Goal: Check status

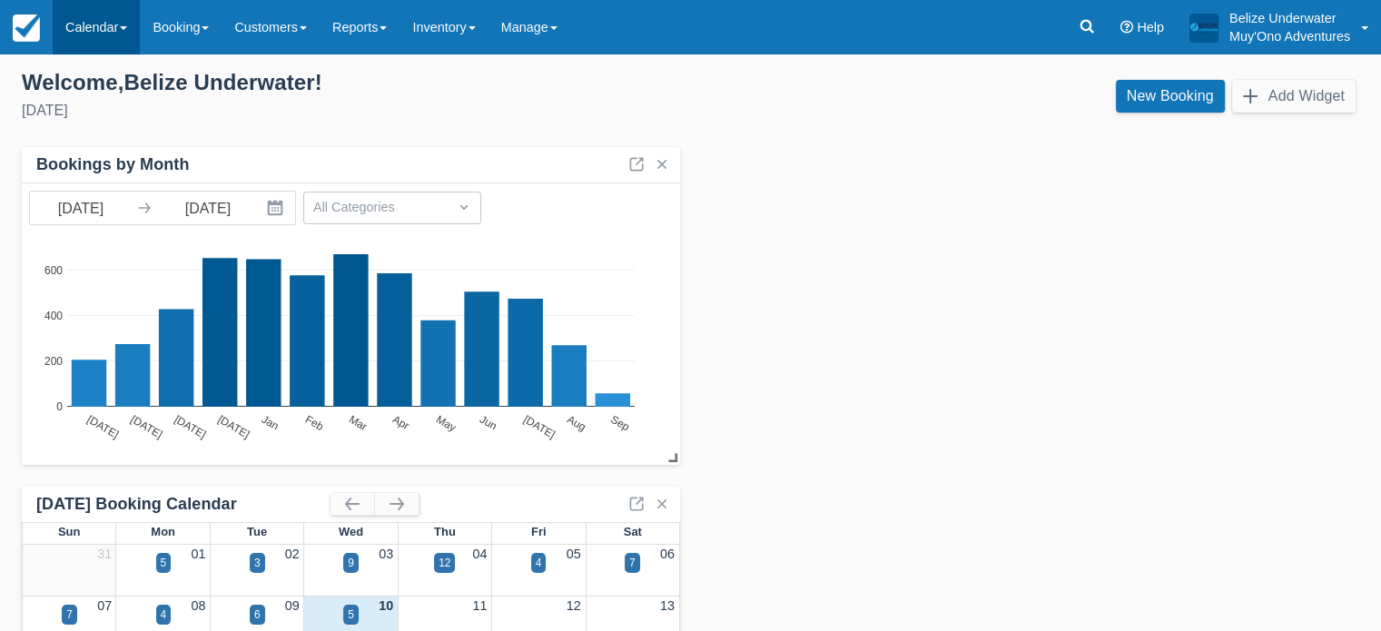
click at [87, 26] on link "Calendar" at bounding box center [96, 27] width 87 height 54
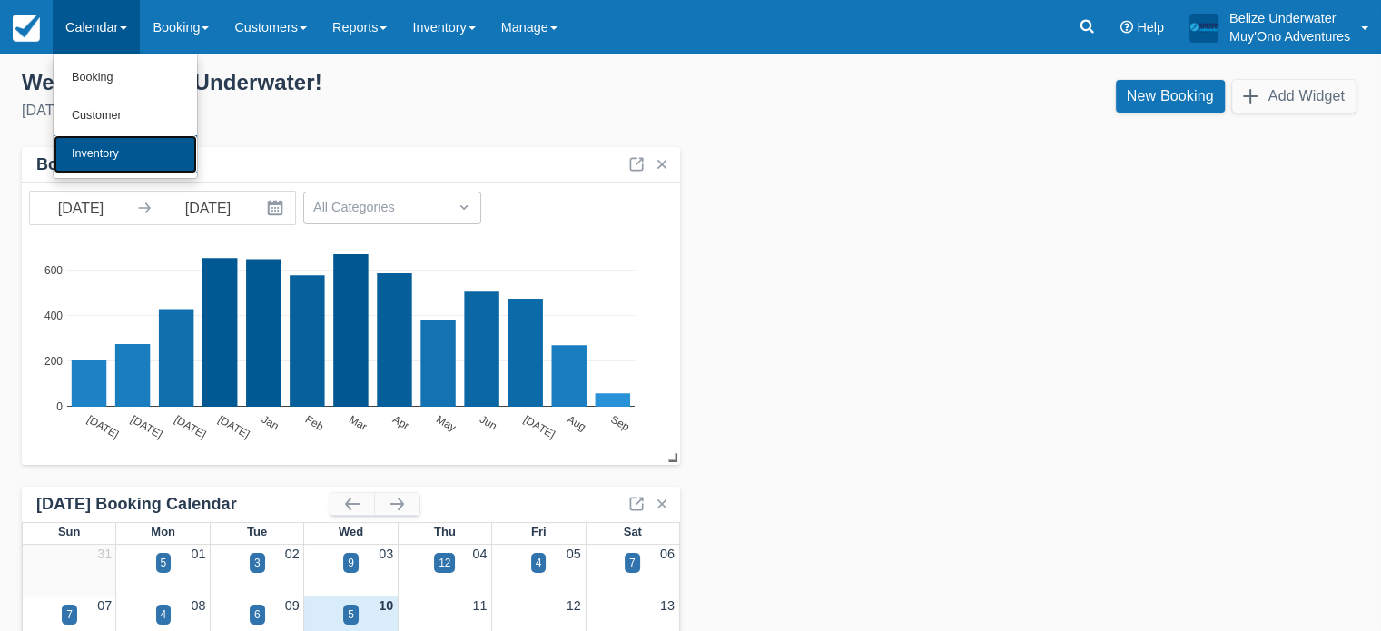
click at [116, 152] on link "Inventory" at bounding box center [125, 154] width 143 height 38
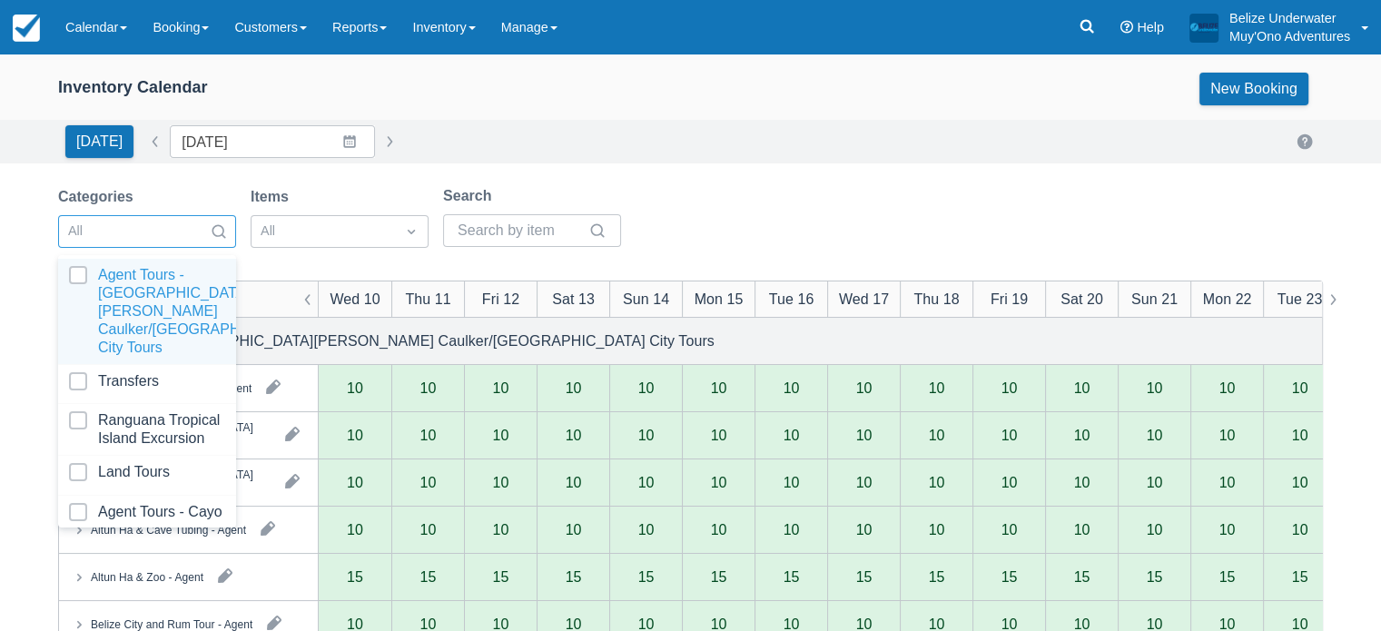
click at [207, 232] on div at bounding box center [218, 231] width 33 height 25
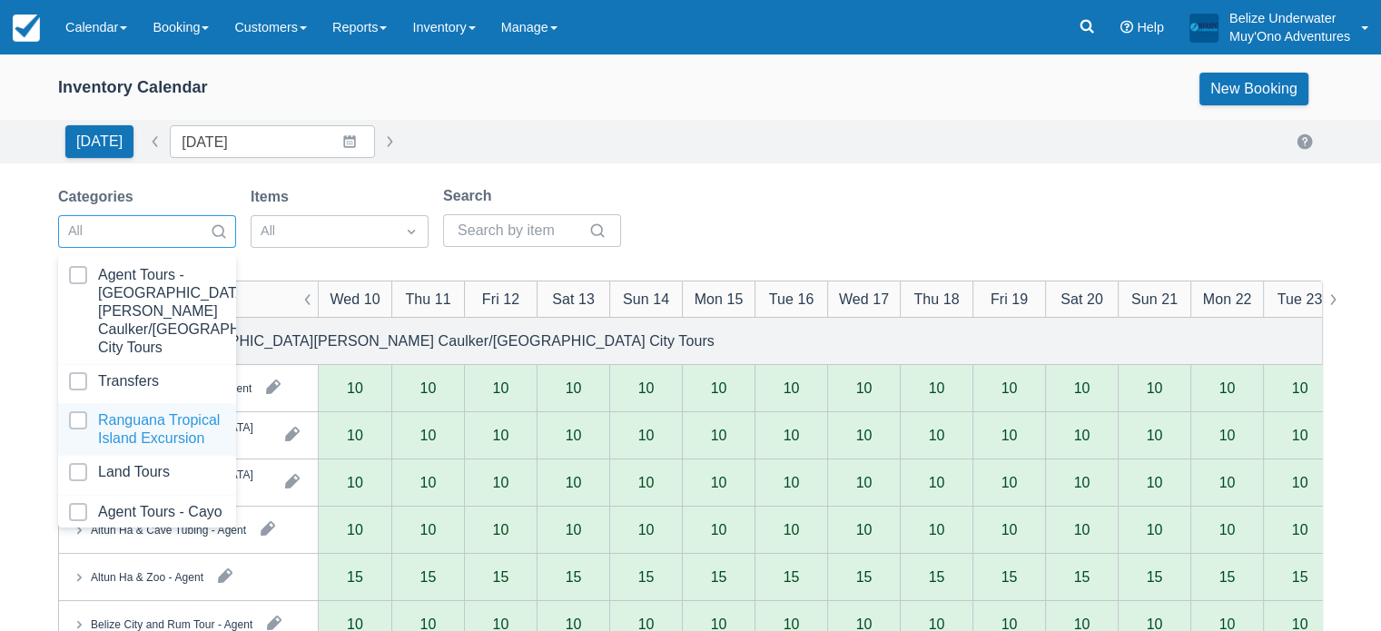
scroll to position [182, 0]
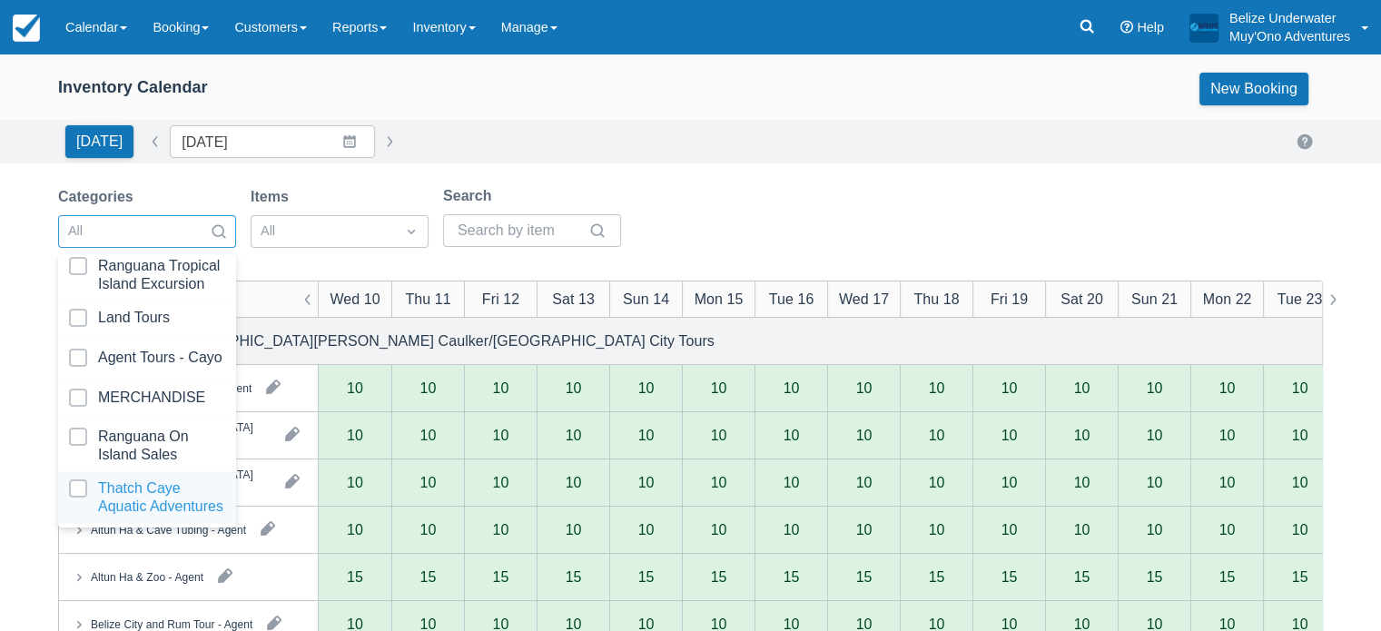
click at [117, 512] on div at bounding box center [147, 497] width 156 height 36
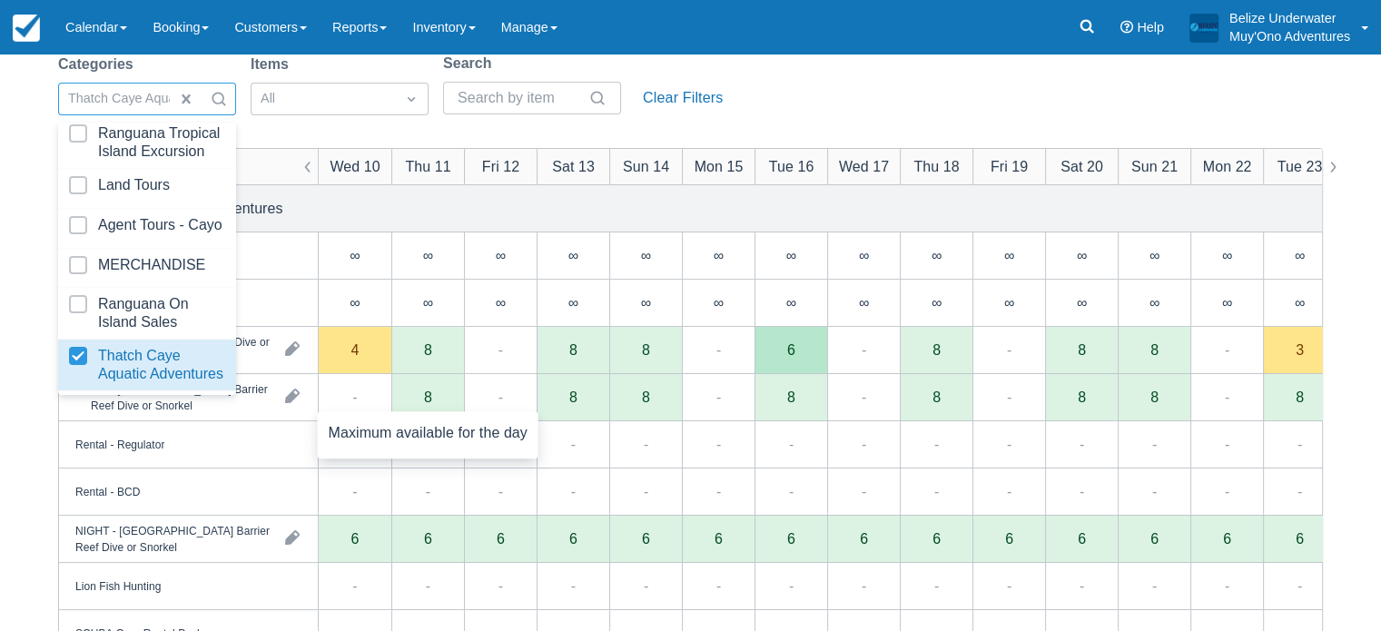
scroll to position [138, 0]
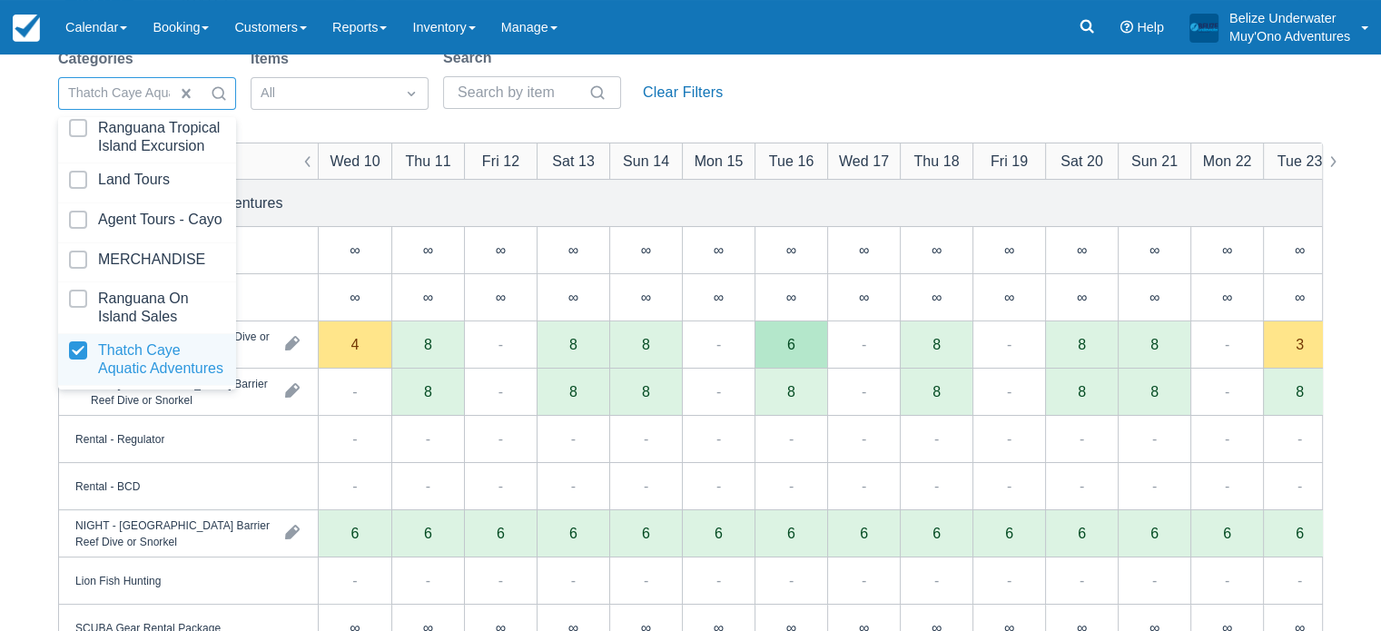
click at [87, 343] on div at bounding box center [147, 359] width 156 height 36
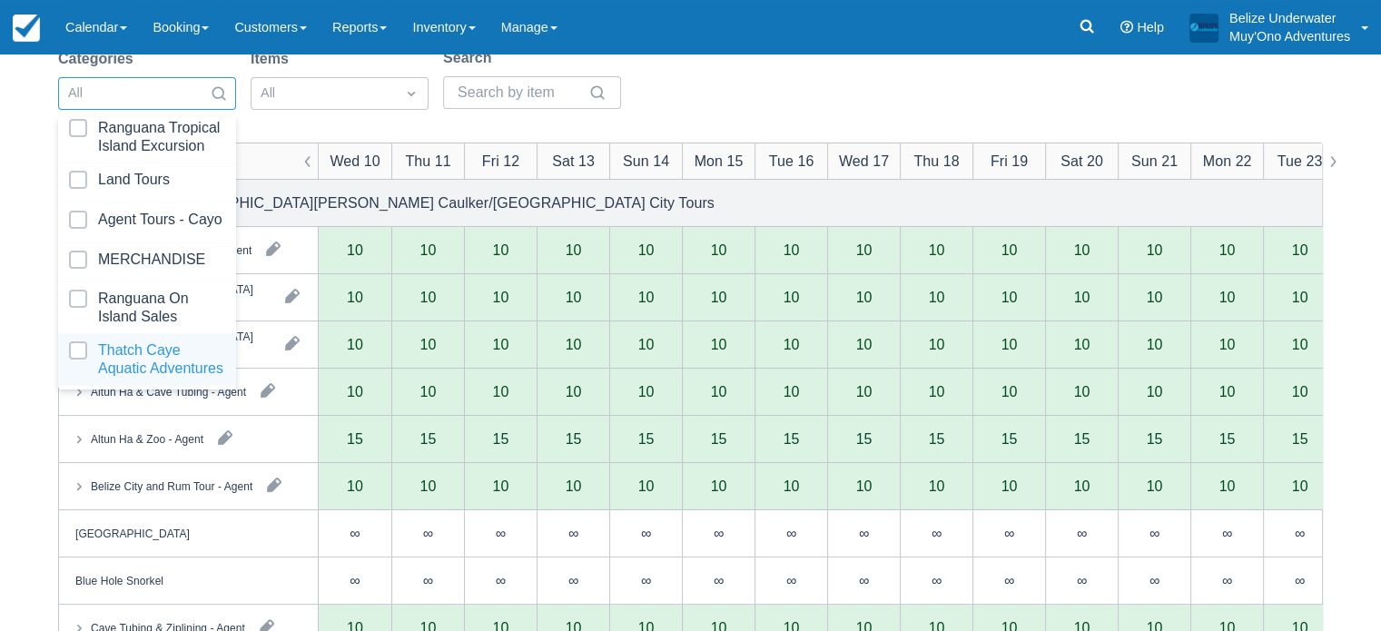
click at [87, 343] on div at bounding box center [147, 359] width 156 height 36
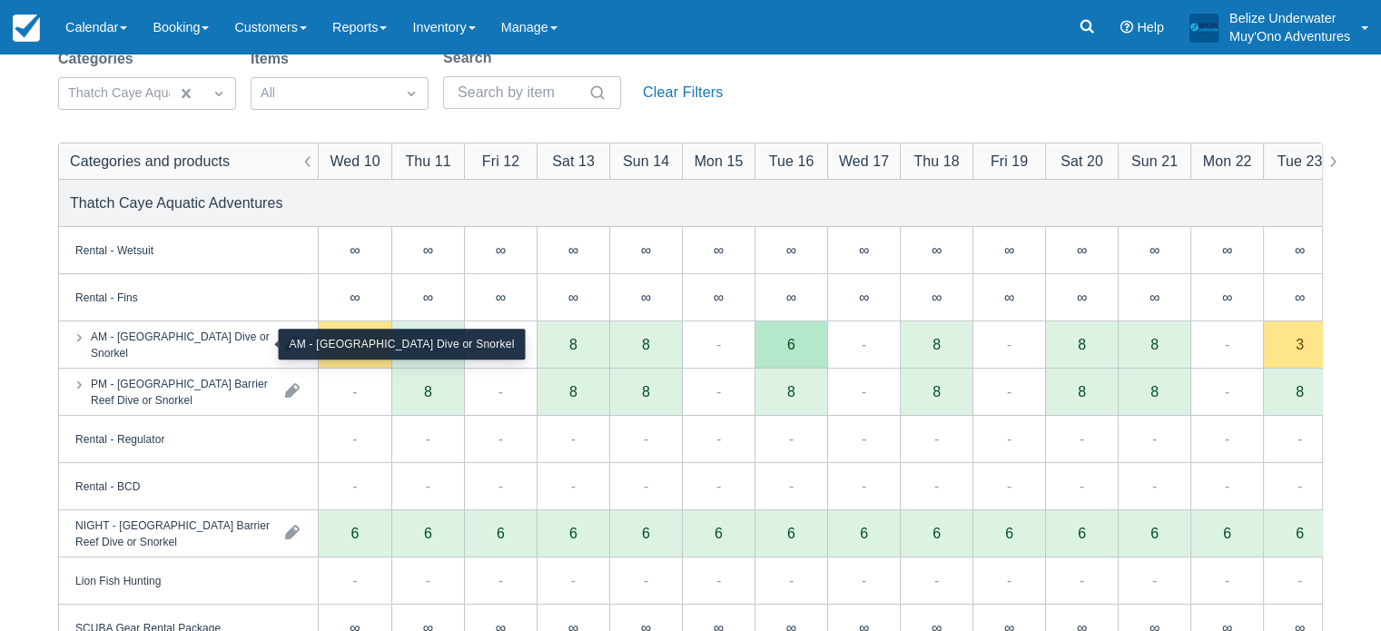
click at [252, 359] on div "AM - Belize Barrier Reef Dive or Snorkel" at bounding box center [181, 344] width 180 height 33
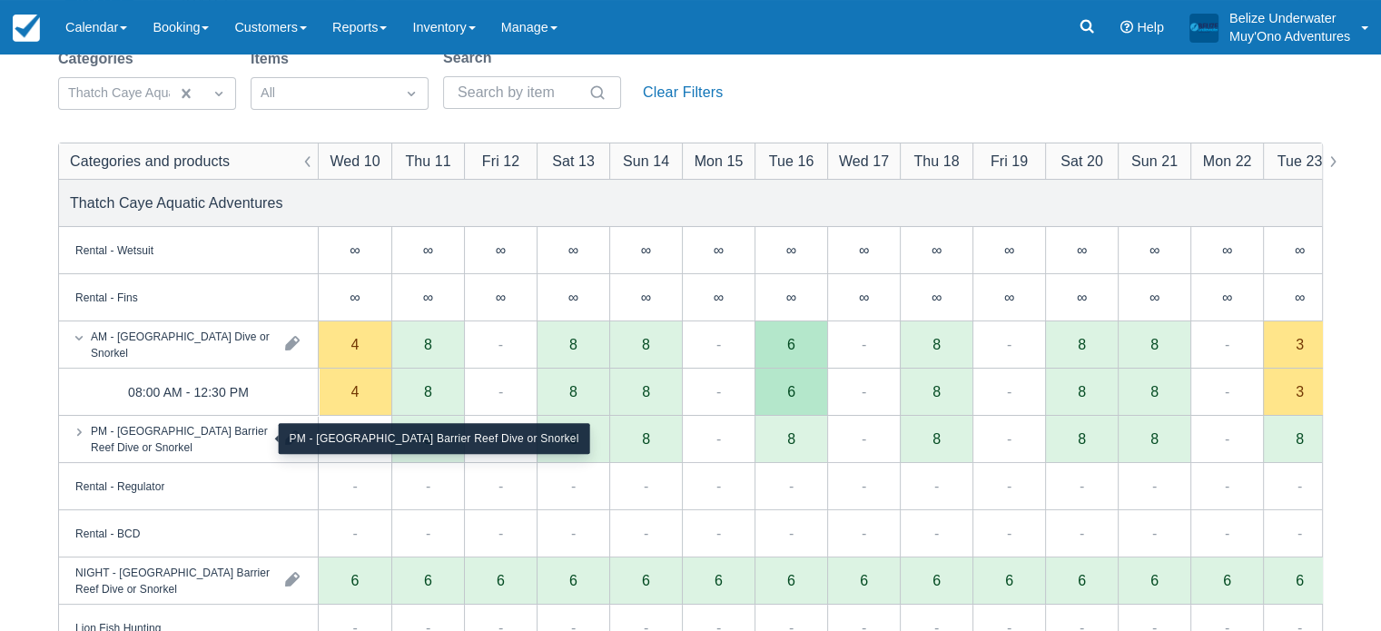
click at [229, 439] on div "PM - Belize Barrier Reef Dive or Snorkel" at bounding box center [181, 438] width 180 height 33
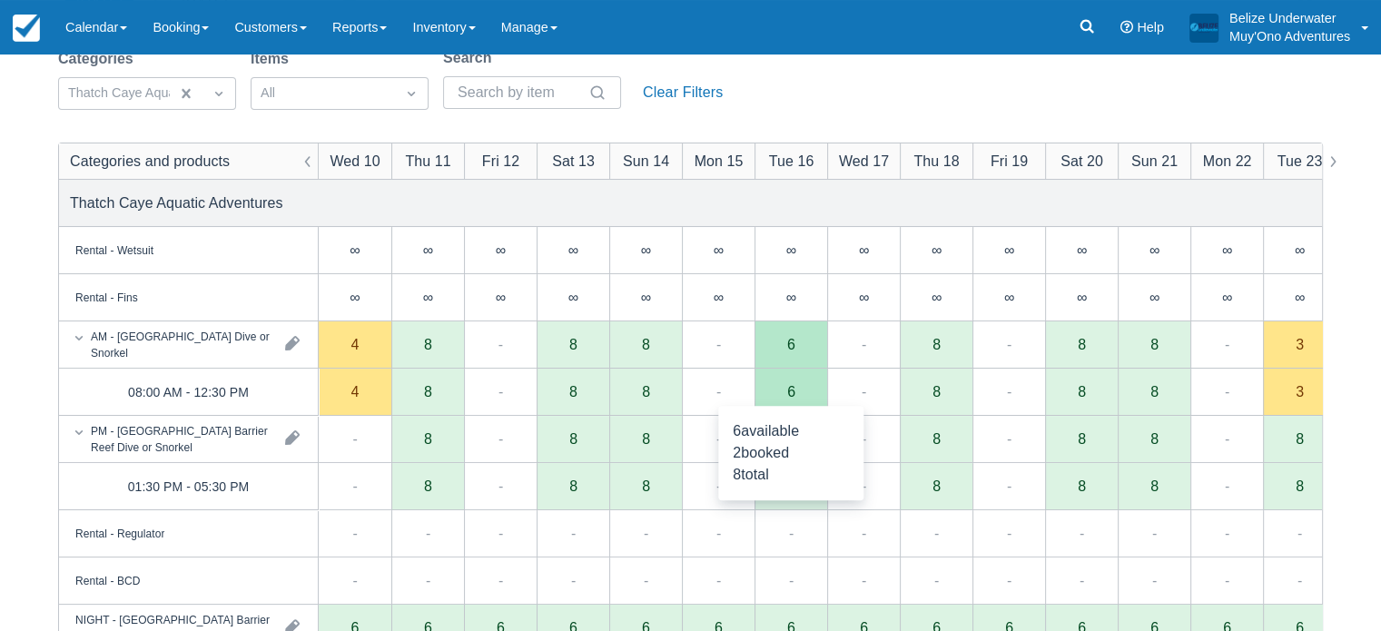
click at [787, 391] on div "6" at bounding box center [791, 391] width 8 height 15
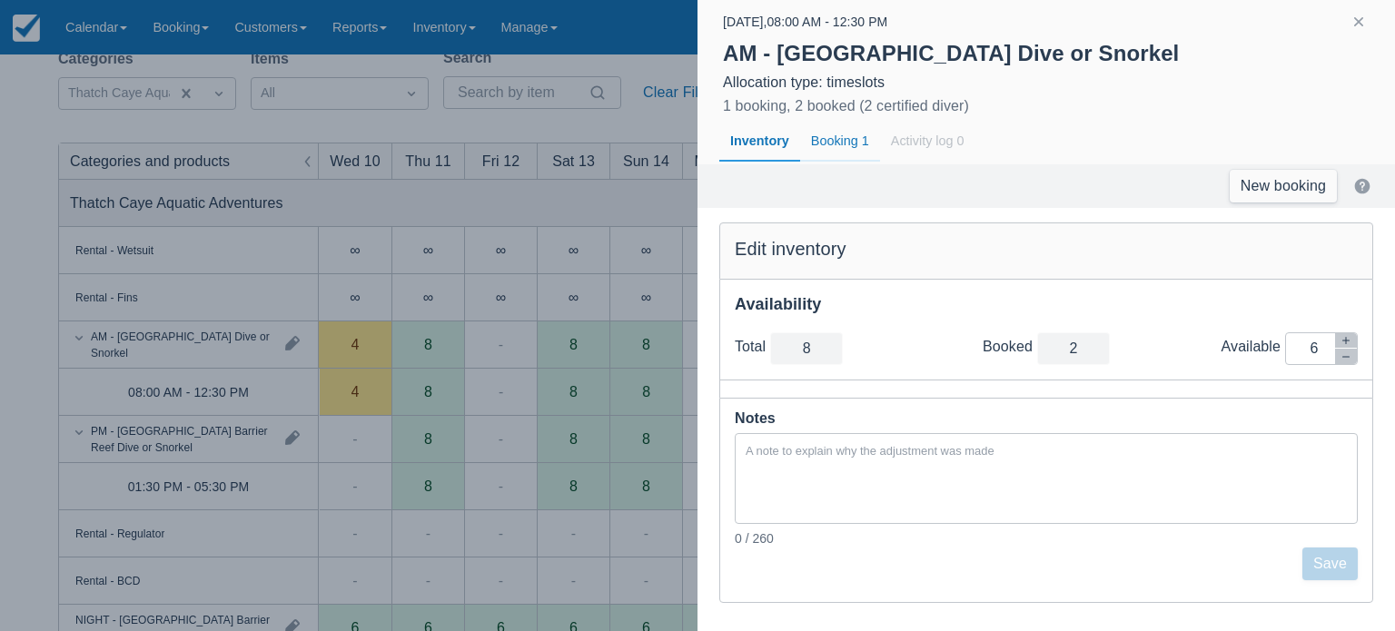
click at [832, 137] on div "Booking 1" at bounding box center [840, 142] width 80 height 42
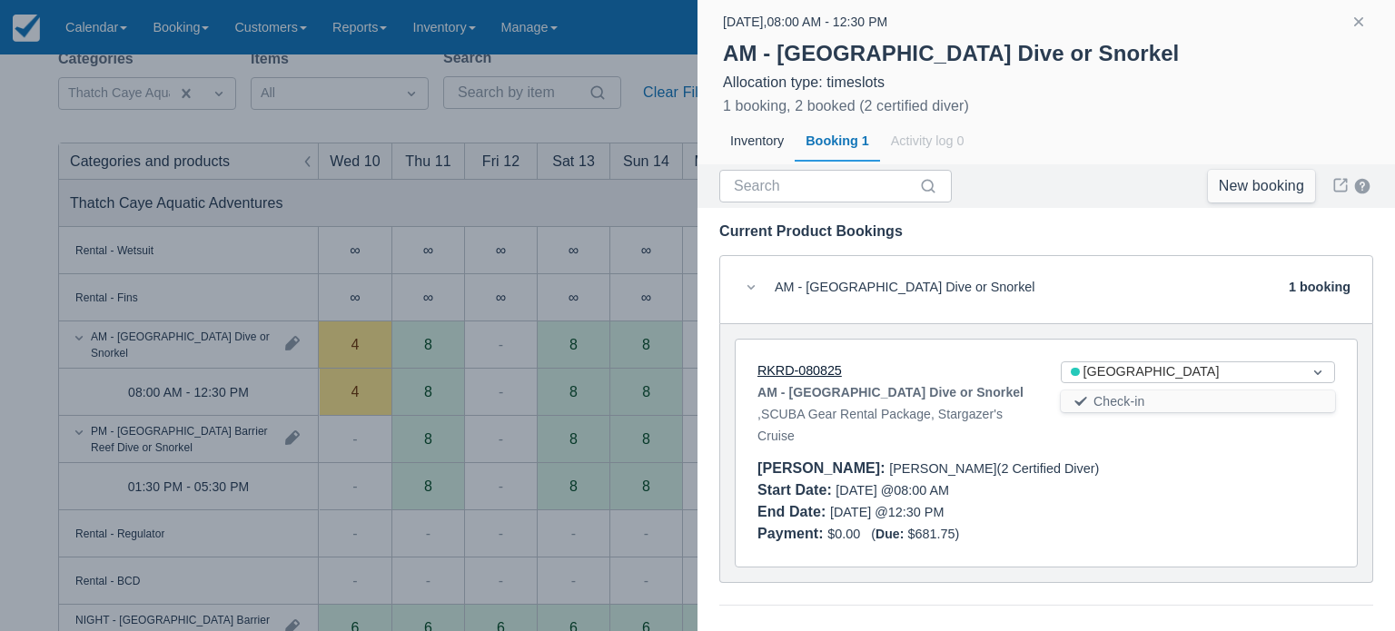
click at [816, 370] on link "RKRD-080825" at bounding box center [799, 370] width 84 height 15
click at [645, 208] on div at bounding box center [697, 315] width 1395 height 631
